Goal: Task Accomplishment & Management: Complete application form

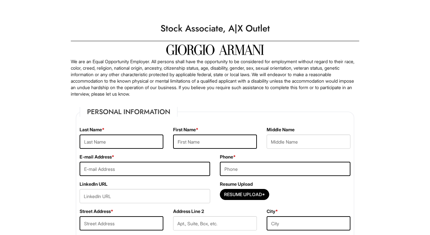
click at [186, 0] on div "Please Complete This Form" at bounding box center [214, 6] width 301 height 13
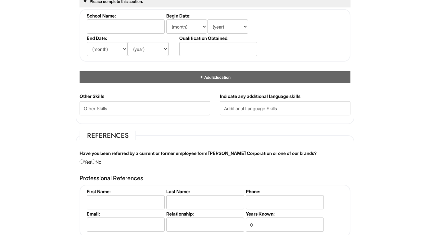
scroll to position [643, 0]
click at [95, 161] on input "radio" at bounding box center [93, 161] width 4 height 4
radio input "true"
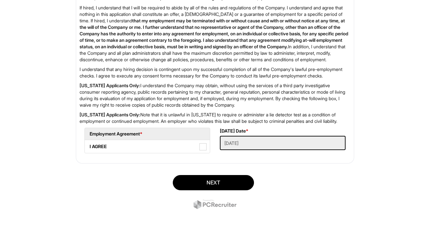
scroll to position [1047, 0]
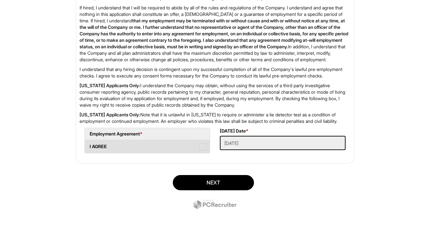
click at [201, 151] on span at bounding box center [202, 146] width 7 height 7
click at [89, 146] on AGREE "I AGREE" at bounding box center [87, 143] width 4 height 4
checkbox AGREE "true"
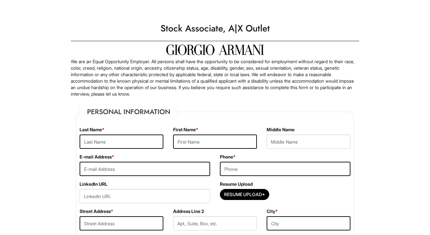
scroll to position [0, 0]
type input "Martinez"
type input "Alejandra"
type input "Ann"
type input "Lilally127@gmail.com"
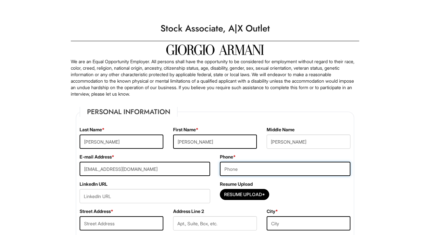
drag, startPoint x: 256, startPoint y: 163, endPoint x: 255, endPoint y: 159, distance: 4.0
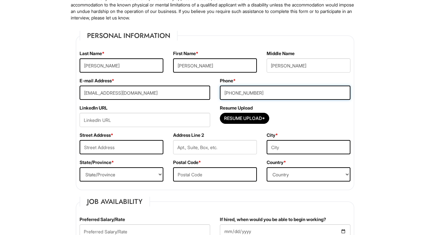
scroll to position [78, 0]
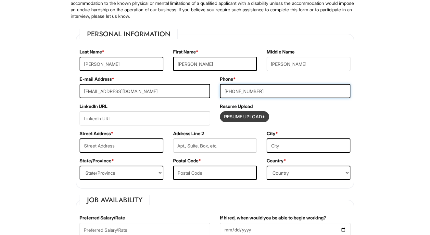
type input "(720) 5460-3311"
click at [242, 119] on input "Resume Upload*" at bounding box center [244, 117] width 49 height 10
click at [246, 115] on input "Resume Upload*" at bounding box center [244, 117] width 49 height 10
type input "C:\fakepath\Alejandra Martinez-Resume-2.pdf"
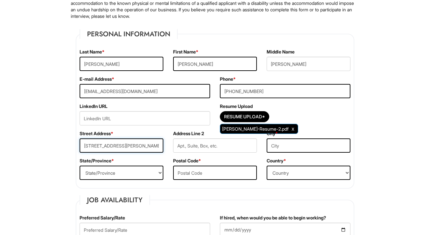
type input "13597 Jackson st"
type input "Thornton"
select select "CO"
type input "80241"
select select "[GEOGRAPHIC_DATA]"
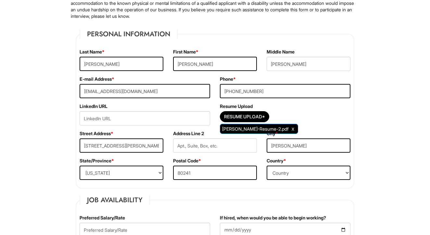
click at [313, 123] on div "Resume Upload* Alejandra Martinez-Resume-2.pdf" at bounding box center [285, 118] width 130 height 14
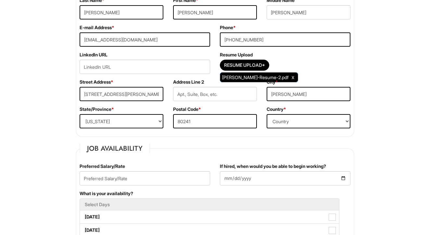
scroll to position [131, 0]
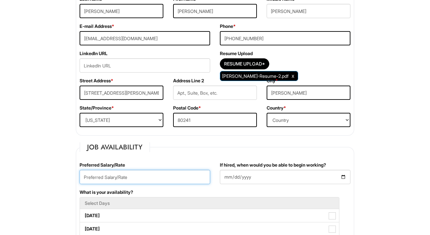
click at [189, 174] on input "text" at bounding box center [145, 177] width 130 height 14
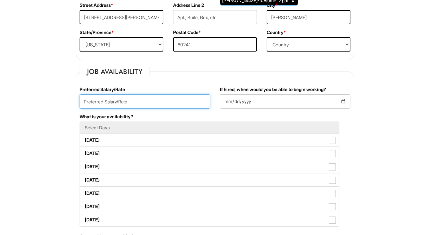
scroll to position [206, 0]
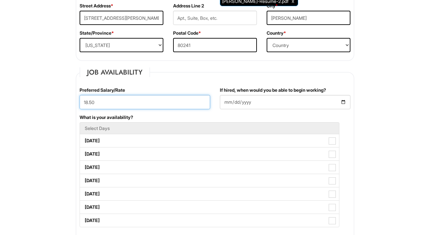
type input "18.50"
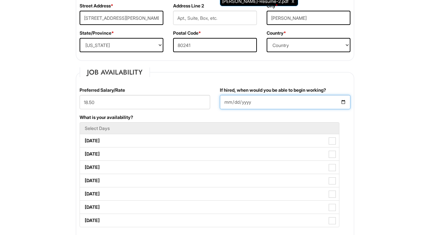
click at [251, 101] on input "If hired, when would you be able to begin working?" at bounding box center [285, 102] width 130 height 14
type input "2025-08-18"
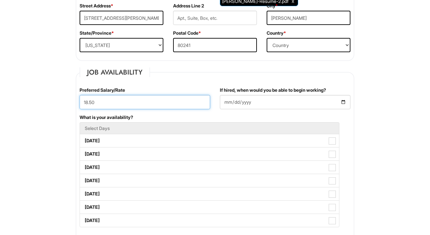
click at [208, 107] on input "18.50" at bounding box center [145, 102] width 130 height 14
click at [212, 82] on fieldset "Job Availability Preferred Salary/Rate 18.50 If hired, when would you be able t…" at bounding box center [215, 200] width 278 height 265
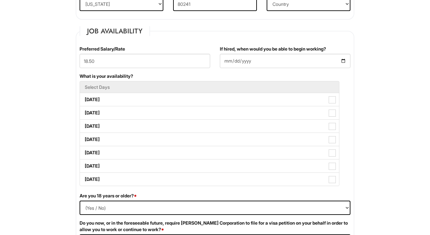
scroll to position [247, 0]
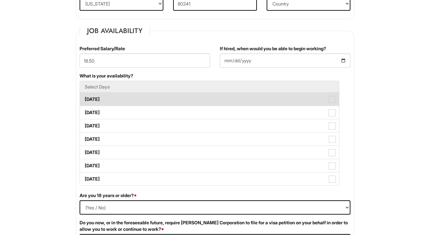
click at [206, 98] on label "[DATE]" at bounding box center [209, 99] width 259 height 13
click at [84, 98] on Available_Monday "[DATE]" at bounding box center [82, 96] width 4 height 4
checkbox Available_Monday "true"
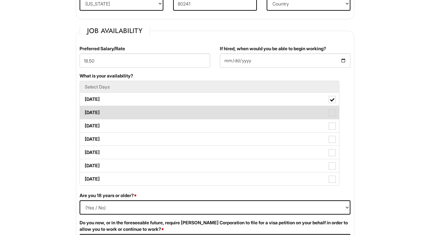
click at [207, 117] on label "[DATE]" at bounding box center [209, 112] width 259 height 13
click at [84, 112] on Available_Tuesday "[DATE]" at bounding box center [82, 109] width 4 height 4
checkbox Available_Tuesday "true"
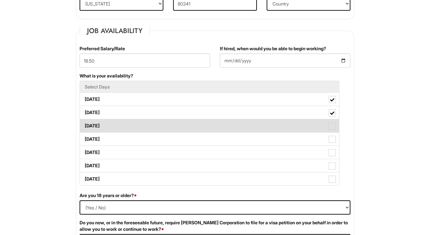
click at [214, 122] on label "[DATE]" at bounding box center [209, 125] width 259 height 13
click at [84, 122] on Available_Wednesday "[DATE]" at bounding box center [82, 123] width 4 height 4
checkbox Available_Wednesday "true"
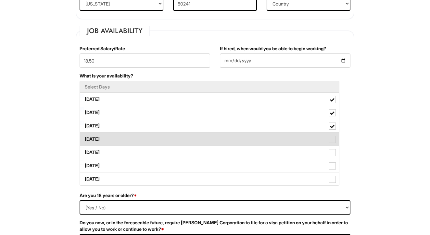
click at [220, 143] on label "[DATE]" at bounding box center [209, 139] width 259 height 13
click at [84, 138] on Available_Thursday "[DATE]" at bounding box center [82, 136] width 4 height 4
checkbox Available_Thursday "true"
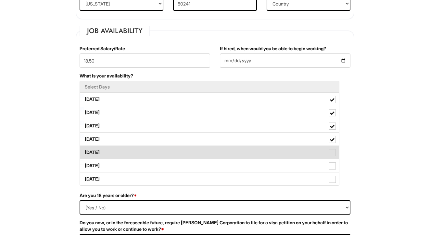
click at [219, 152] on label "[DATE]" at bounding box center [209, 152] width 259 height 13
click at [84, 152] on Available_Friday "[DATE]" at bounding box center [82, 149] width 4 height 4
checkbox Available_Friday "true"
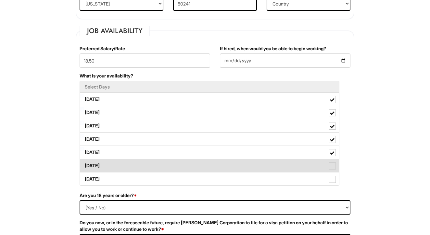
click at [214, 167] on label "[DATE]" at bounding box center [209, 165] width 259 height 13
click at [84, 165] on Available_Saturday "[DATE]" at bounding box center [82, 163] width 4 height 4
checkbox Available_Saturday "true"
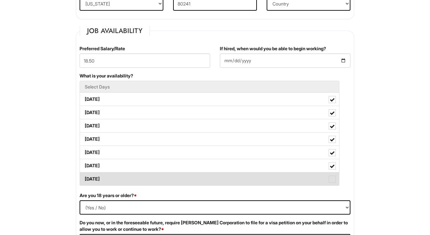
click at [214, 181] on label "[DATE]" at bounding box center [209, 179] width 259 height 13
click at [84, 178] on Available_Sunday "[DATE]" at bounding box center [82, 176] width 4 height 4
click at [214, 181] on label "[DATE]" at bounding box center [209, 179] width 259 height 13
click at [84, 178] on Available_Sunday "[DATE]" at bounding box center [82, 176] width 4 height 4
drag, startPoint x: 214, startPoint y: 181, endPoint x: 121, endPoint y: 174, distance: 93.1
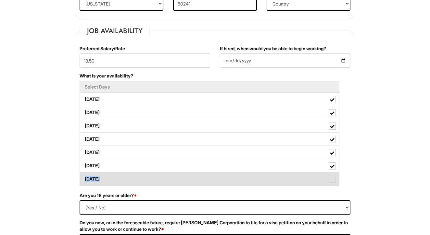
click at [121, 174] on label "[DATE]" at bounding box center [209, 179] width 259 height 13
click at [84, 174] on Available_Sunday "[DATE]" at bounding box center [82, 176] width 4 height 4
click at [121, 174] on label "[DATE]" at bounding box center [209, 179] width 259 height 13
click at [84, 174] on Available_Sunday "[DATE]" at bounding box center [82, 176] width 4 height 4
checkbox Available_Sunday "false"
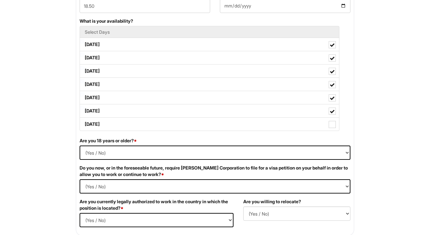
scroll to position [307, 0]
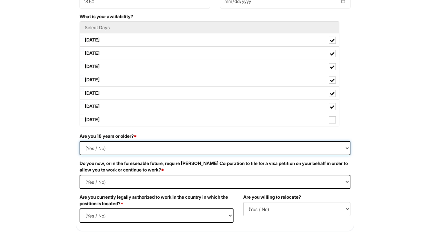
select select "Yes"
select Required "No"
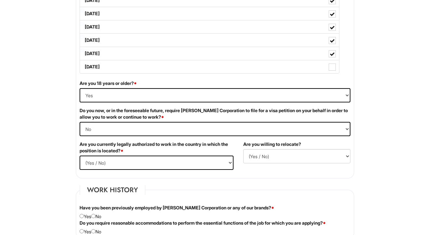
scroll to position [360, 0]
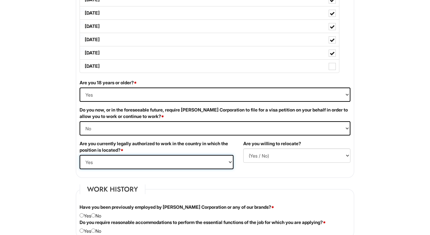
select select "No"
